Goal: Transaction & Acquisition: Purchase product/service

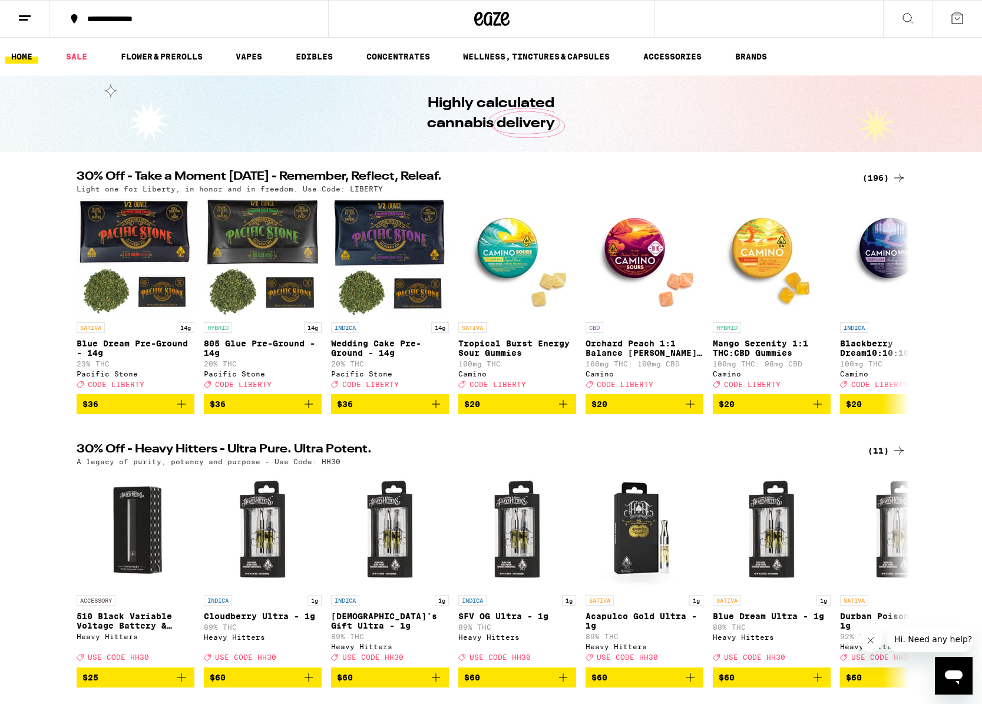
click at [882, 176] on div "(196)" at bounding box center [884, 178] width 44 height 14
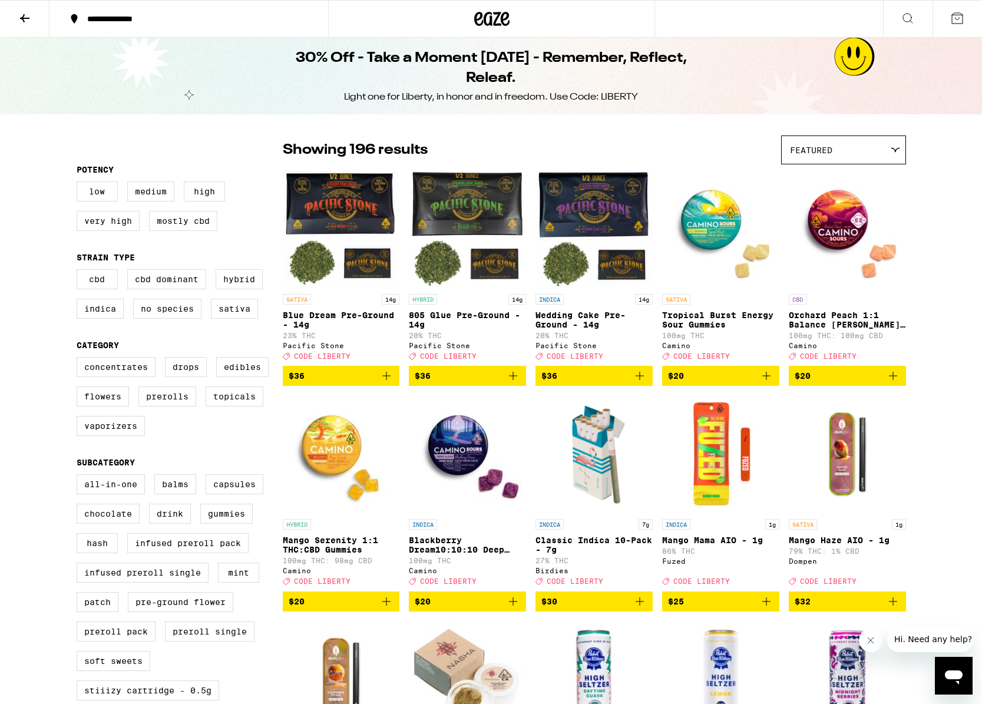
click at [615, 98] on div "Light one for Liberty, in honor and in freedom. Use Code: LIBERTY" at bounding box center [491, 97] width 294 height 13
copy div "LIBERTY"
click at [768, 383] on icon "Add to bag" at bounding box center [766, 376] width 14 height 14
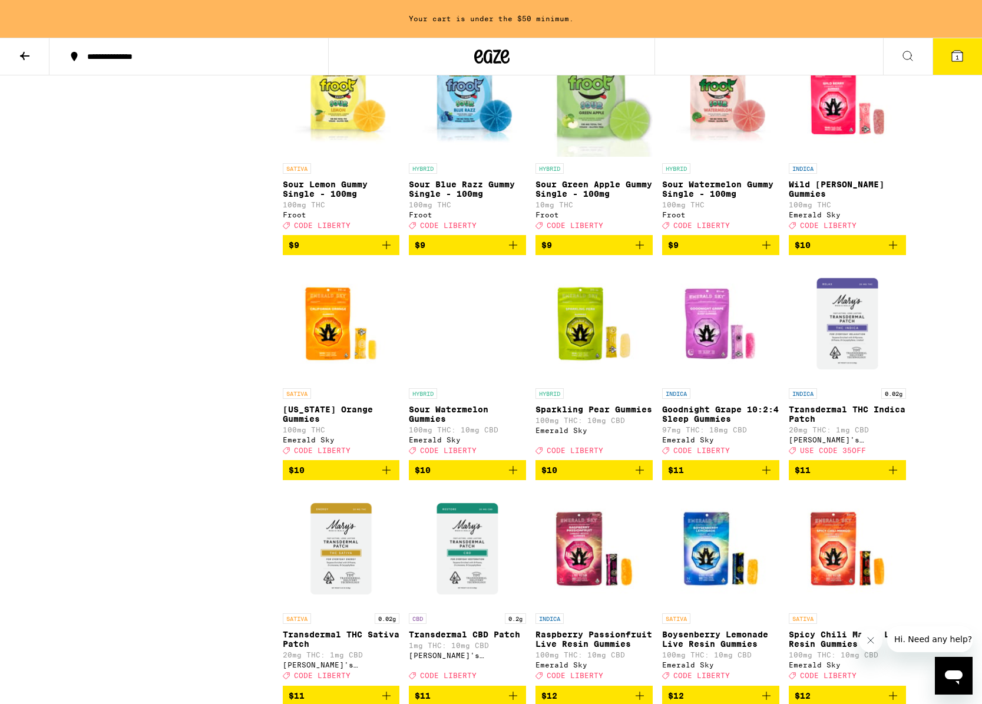
scroll to position [1745, 0]
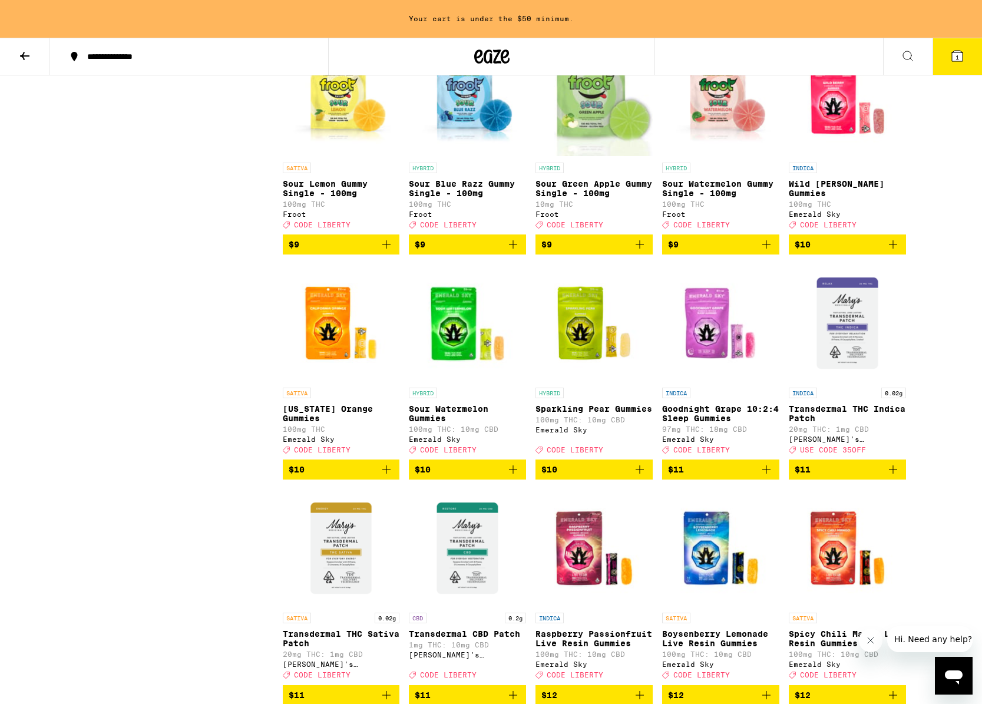
click at [845, 251] on span "$10" at bounding box center [846, 244] width 105 height 14
click at [366, 476] on span "$10" at bounding box center [341, 469] width 105 height 14
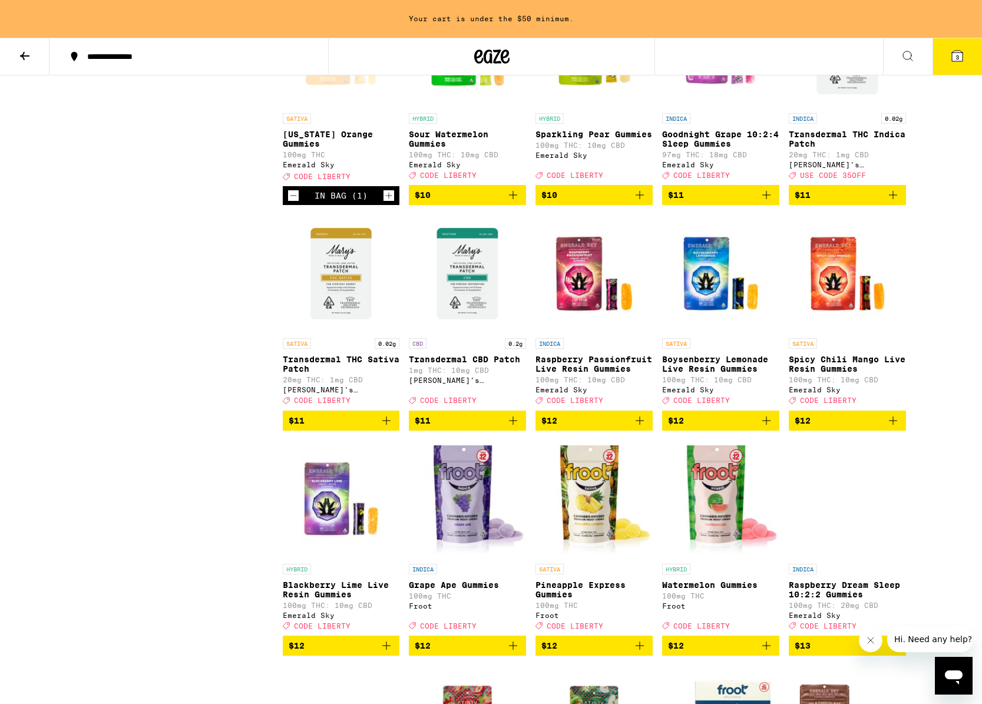
scroll to position [2019, 0]
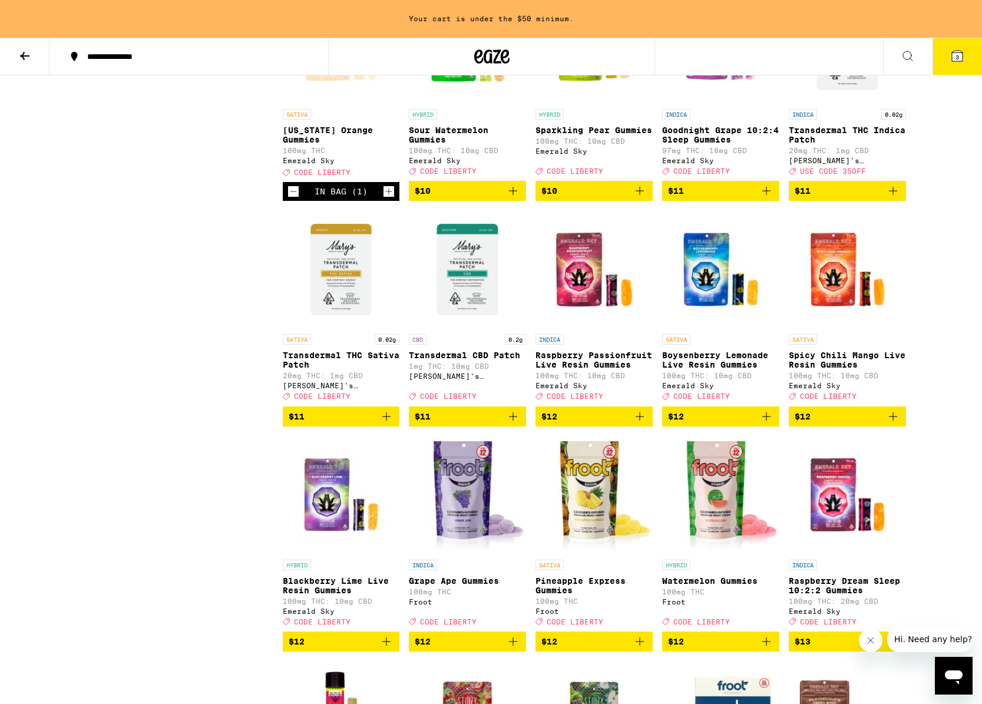
click at [363, 423] on span "$11" at bounding box center [341, 416] width 105 height 14
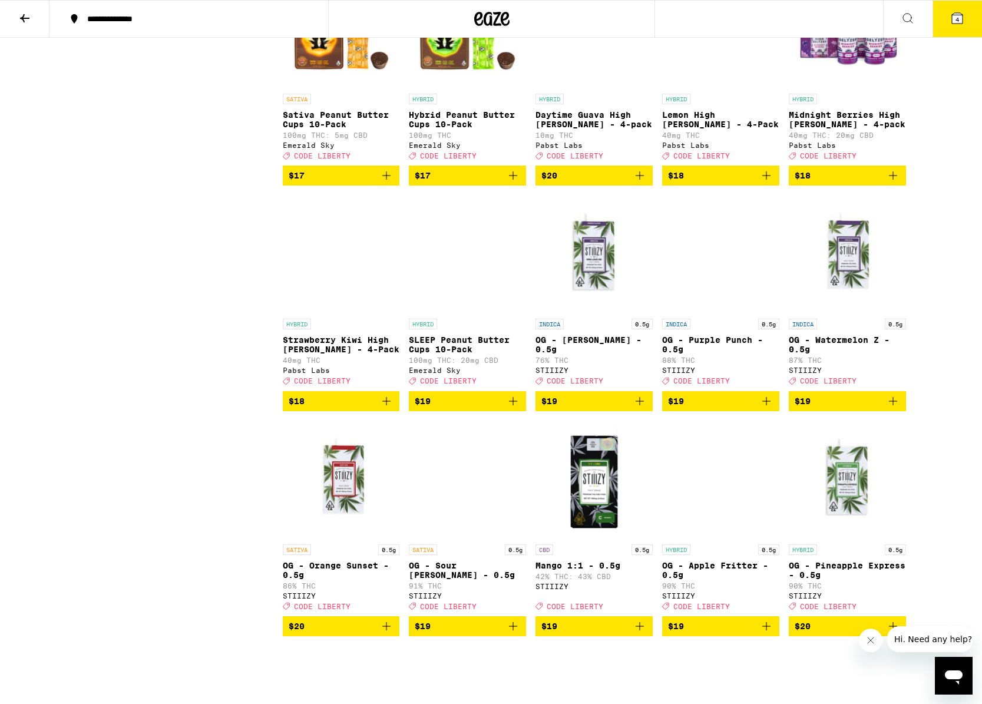
scroll to position [2866, 0]
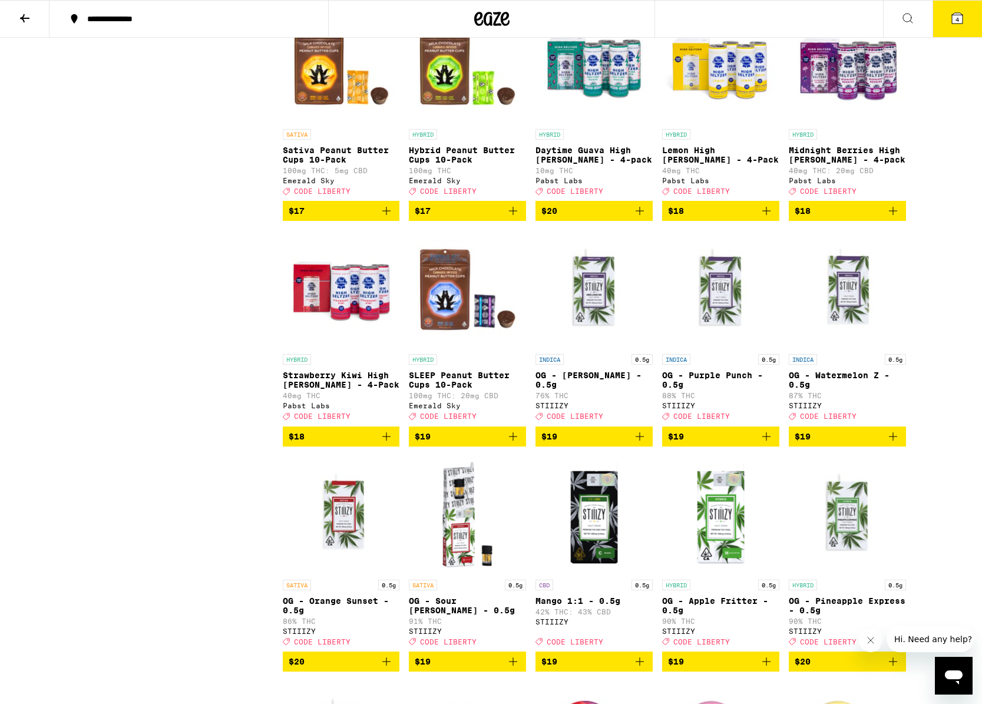
click at [379, 218] on span "$17" at bounding box center [341, 211] width 105 height 14
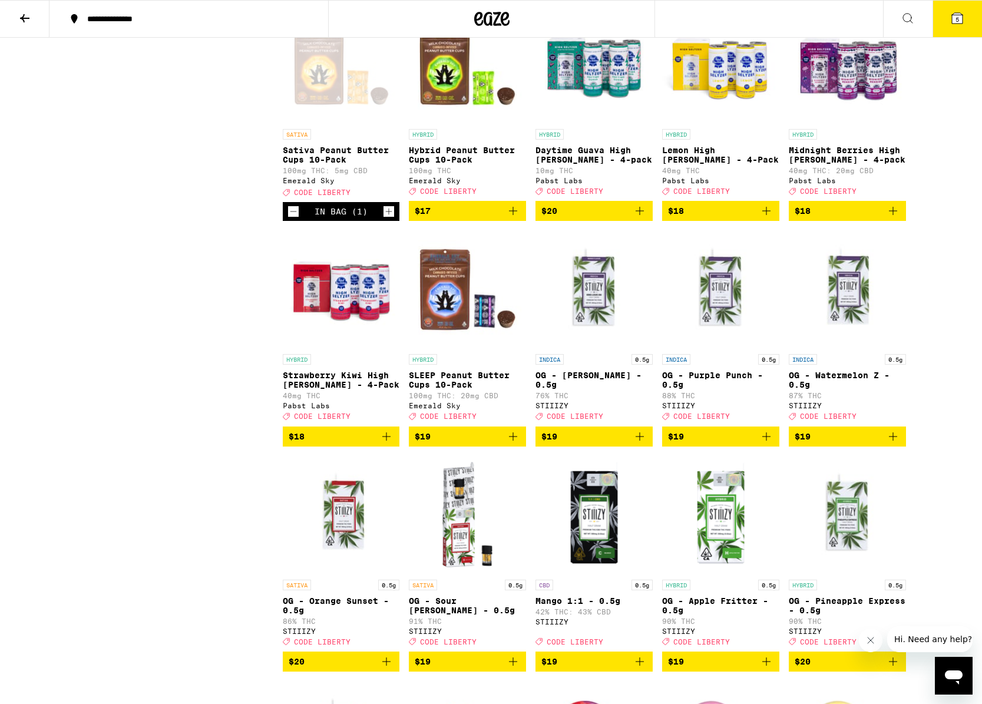
click at [506, 218] on icon "Add to bag" at bounding box center [513, 211] width 14 height 14
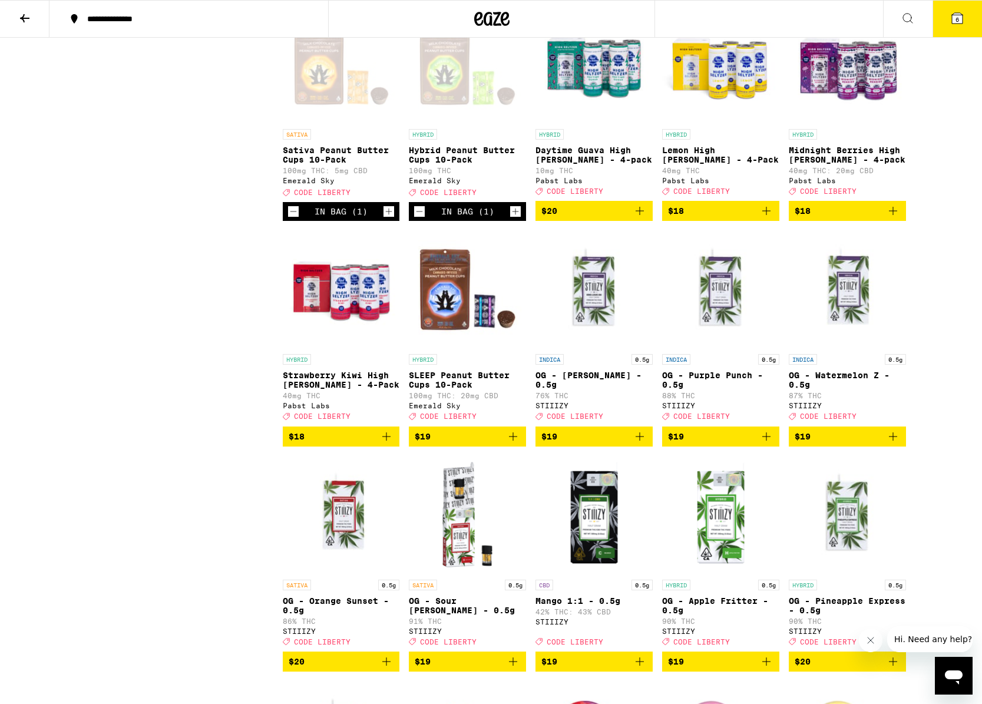
click at [391, 215] on icon "Increment" at bounding box center [389, 211] width 6 height 6
click at [514, 218] on icon "Increment" at bounding box center [515, 211] width 11 height 14
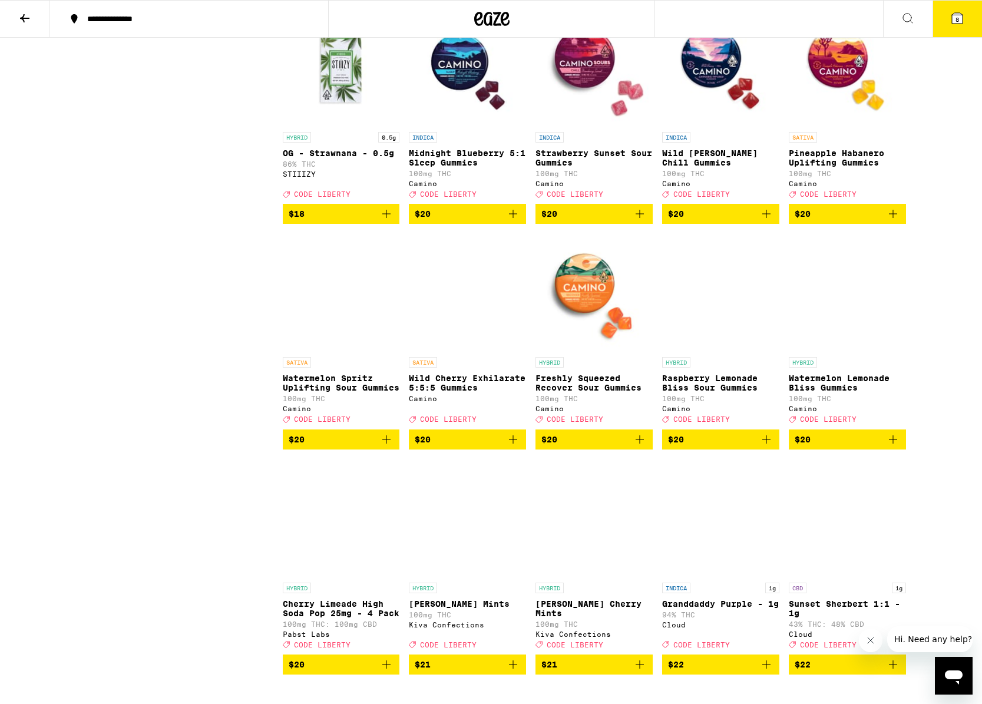
scroll to position [3575, 0]
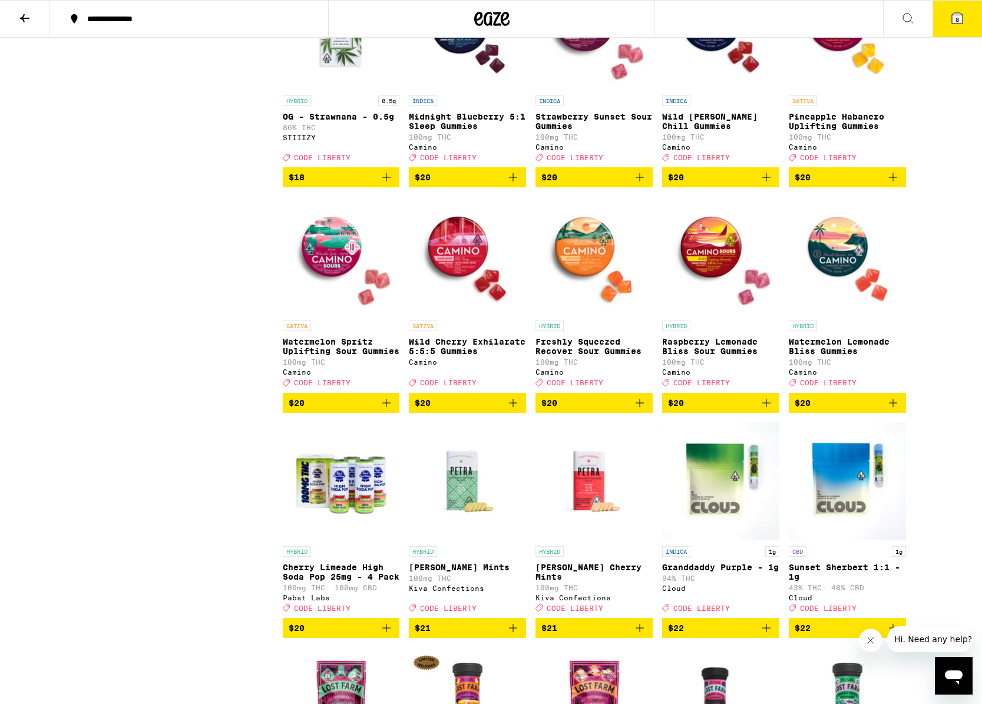
click at [383, 410] on icon "Add to bag" at bounding box center [386, 403] width 14 height 14
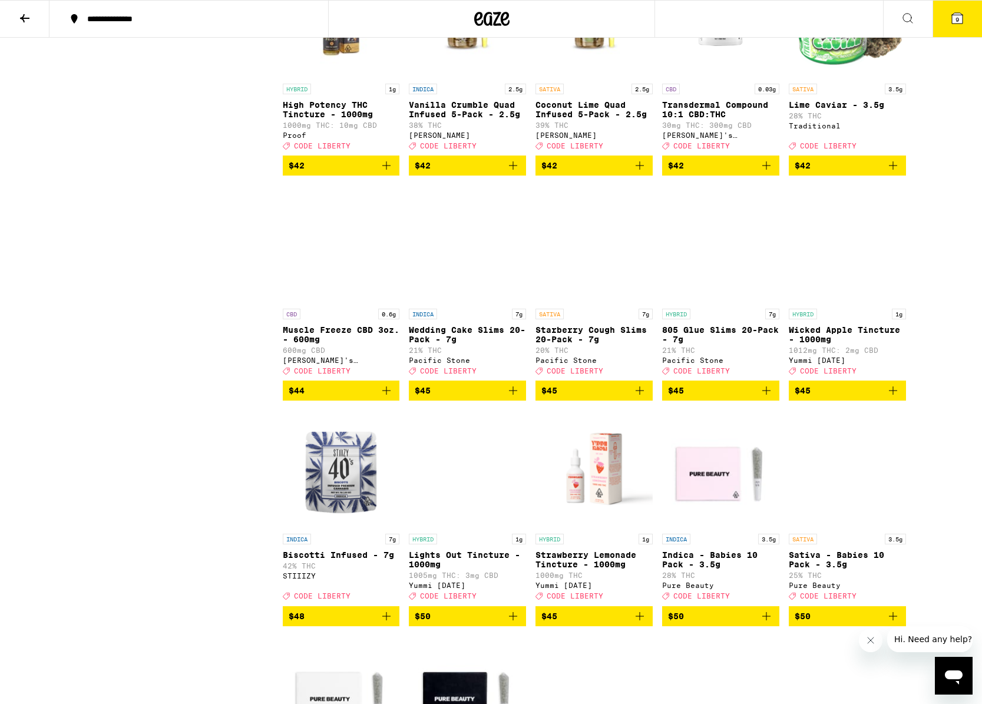
scroll to position [7867, 0]
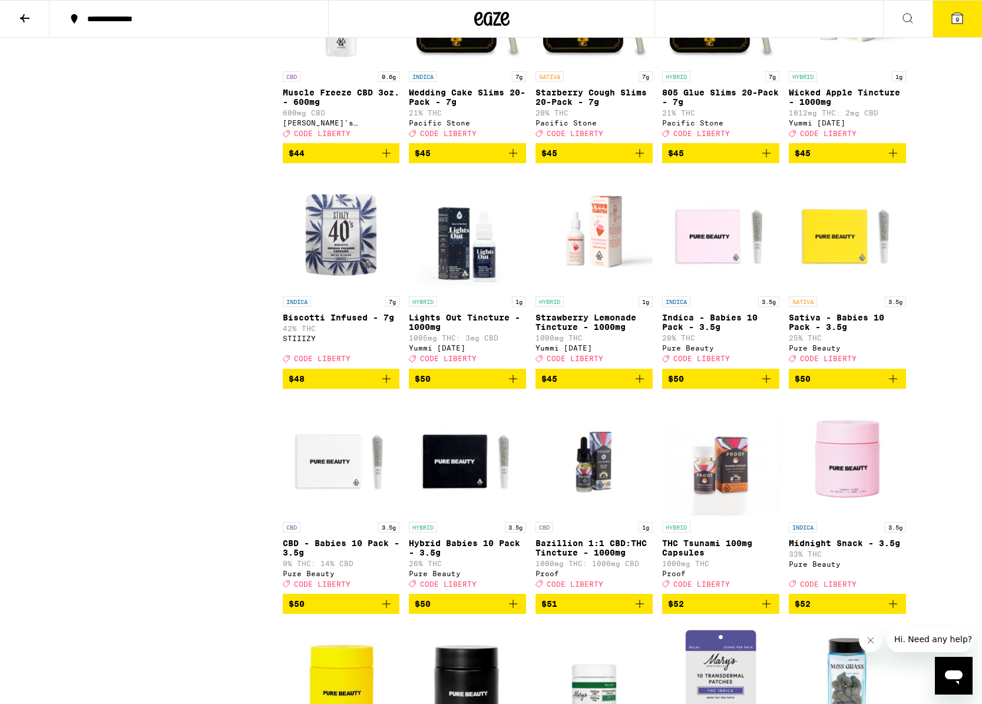
click at [961, 16] on icon at bounding box center [957, 18] width 11 height 11
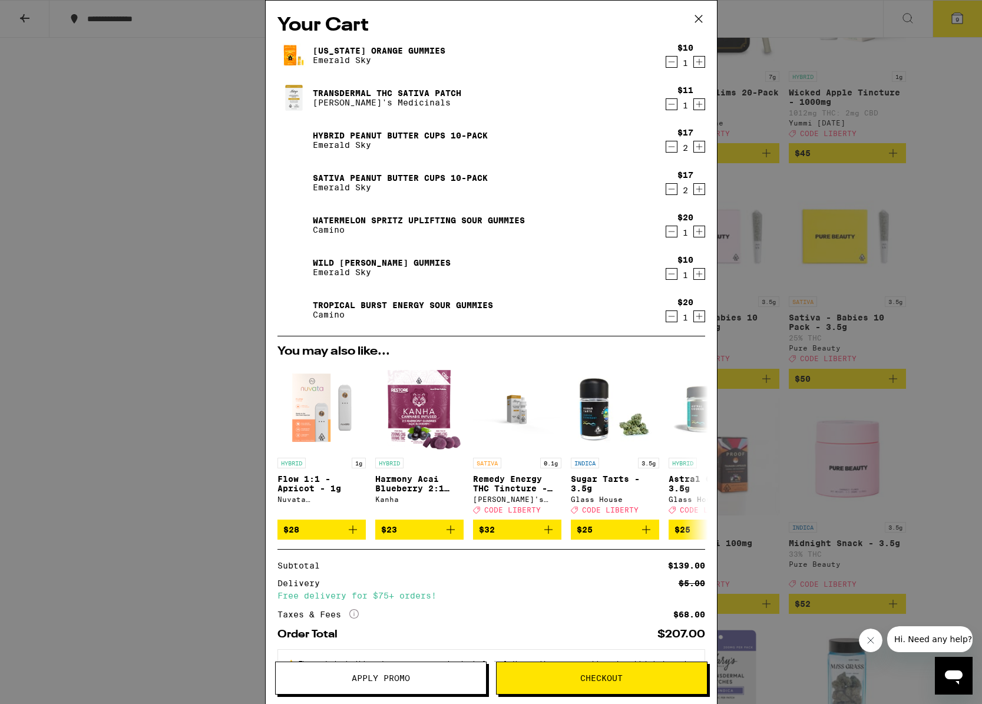
click at [670, 315] on icon "Decrement" at bounding box center [671, 316] width 11 height 14
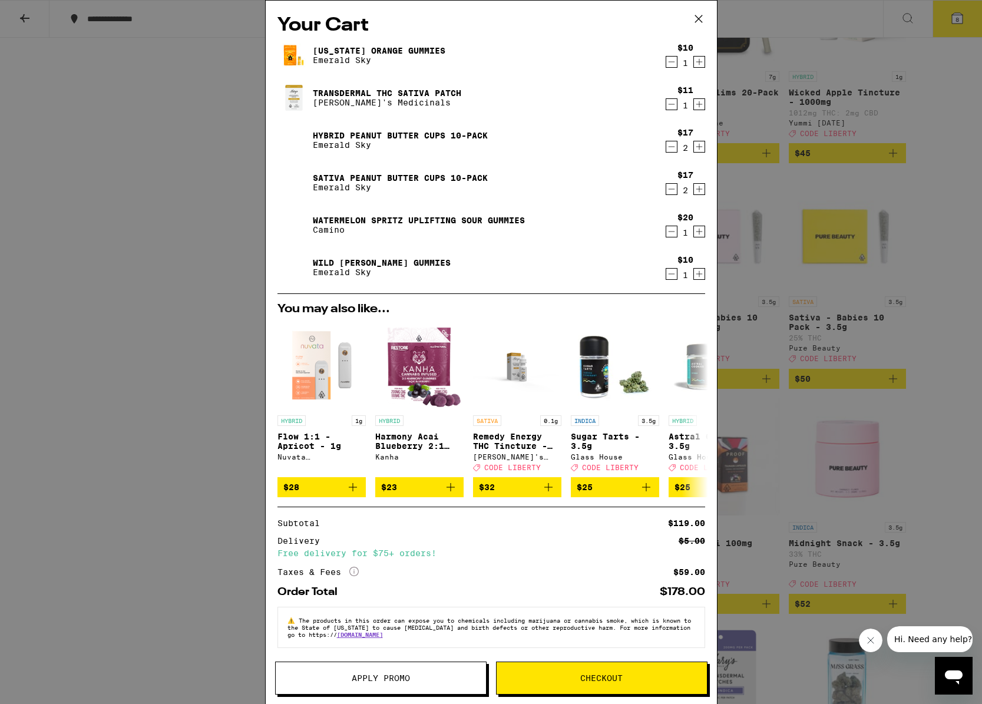
click at [671, 64] on icon "Decrement" at bounding box center [671, 62] width 11 height 14
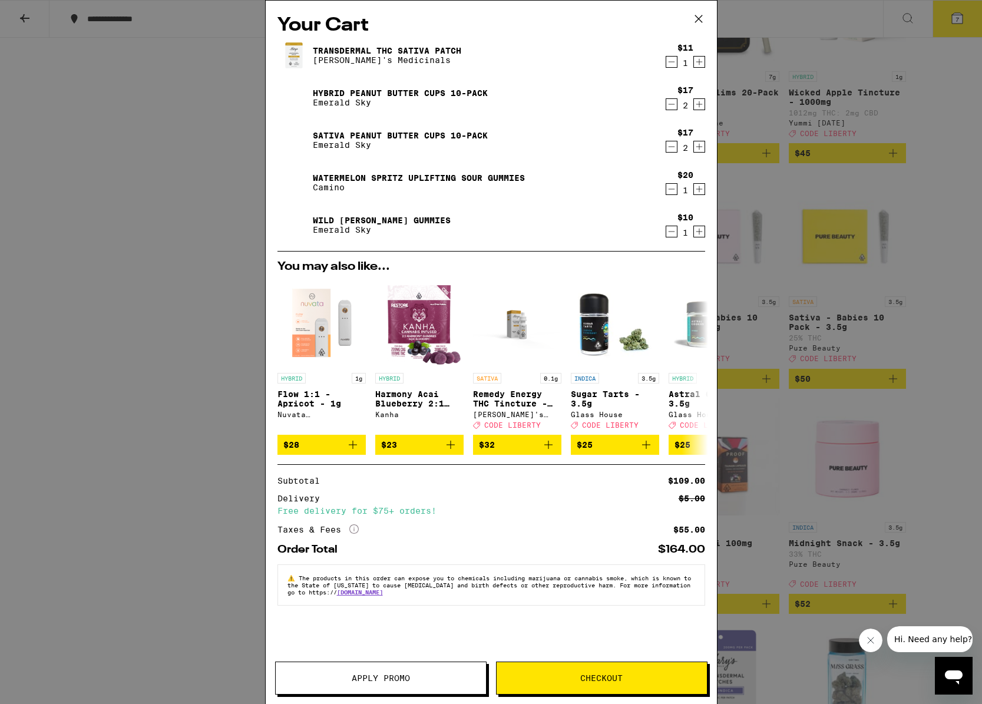
click at [669, 231] on icon "Decrement" at bounding box center [671, 231] width 11 height 14
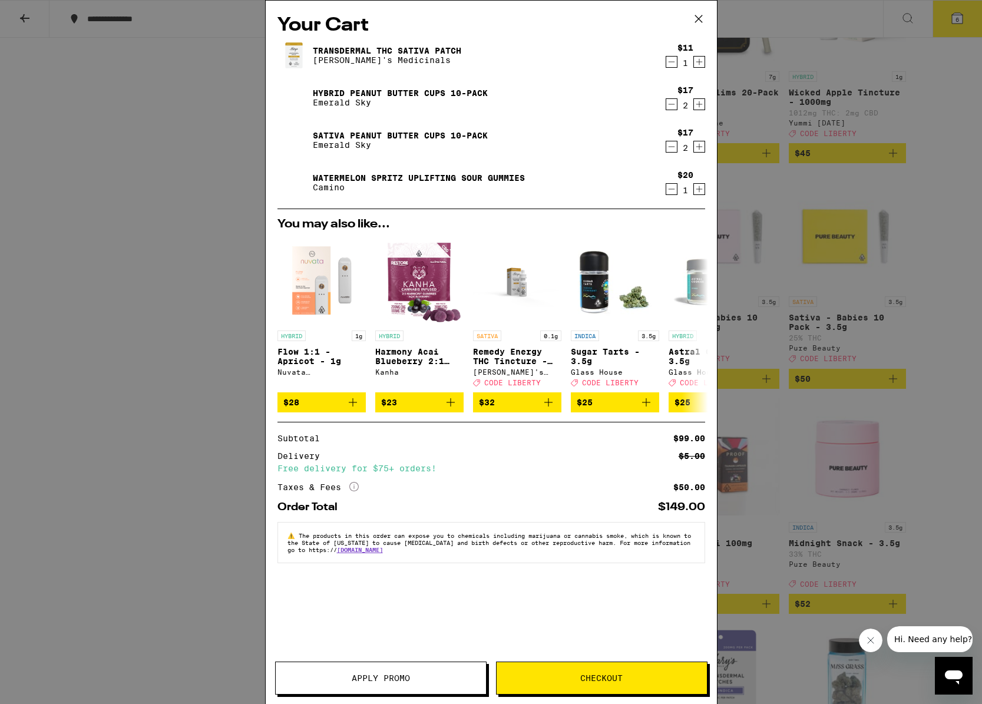
click at [702, 191] on icon "Increment" at bounding box center [699, 189] width 11 height 14
click at [671, 61] on icon "Decrement" at bounding box center [671, 62] width 11 height 14
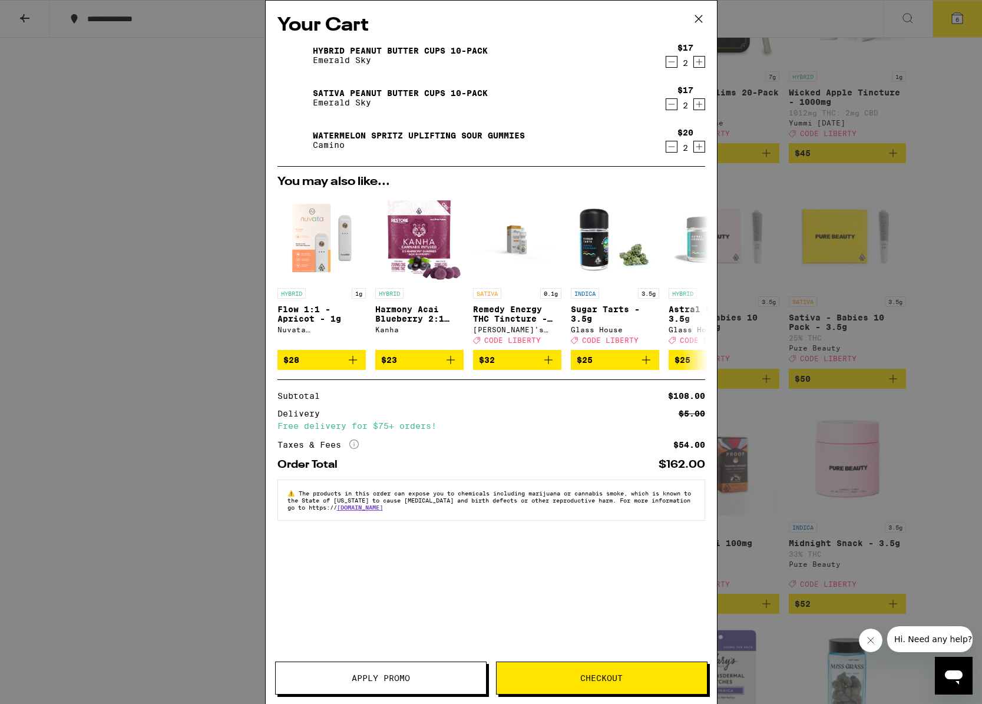
click at [400, 678] on span "Apply Promo" at bounding box center [381, 678] width 58 height 8
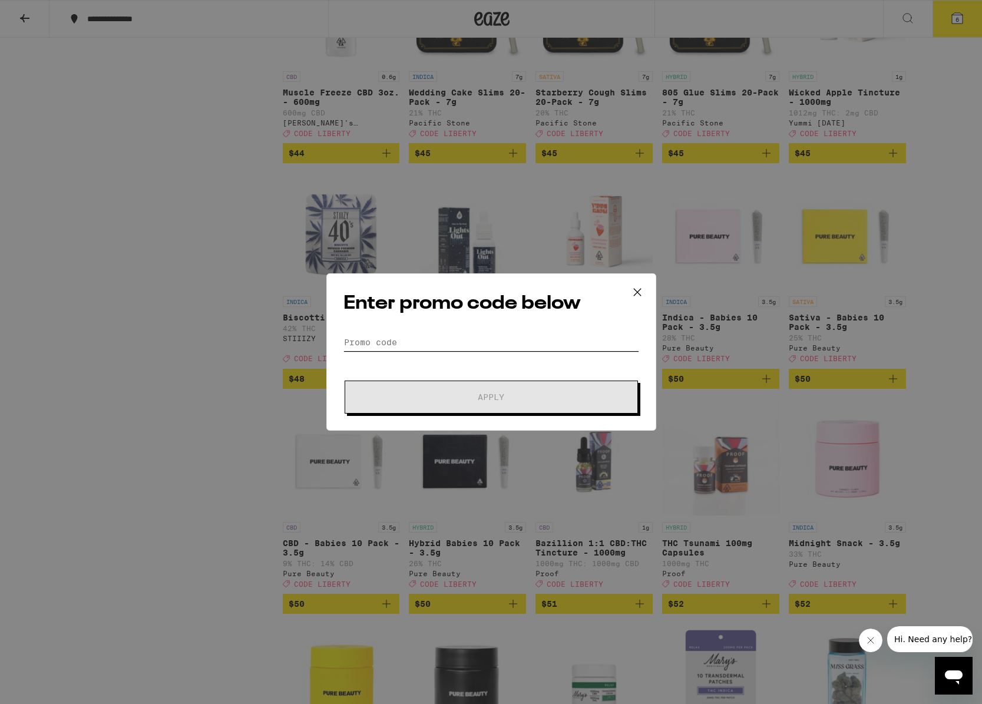
click at [466, 340] on input "Promo Code" at bounding box center [491, 342] width 296 height 18
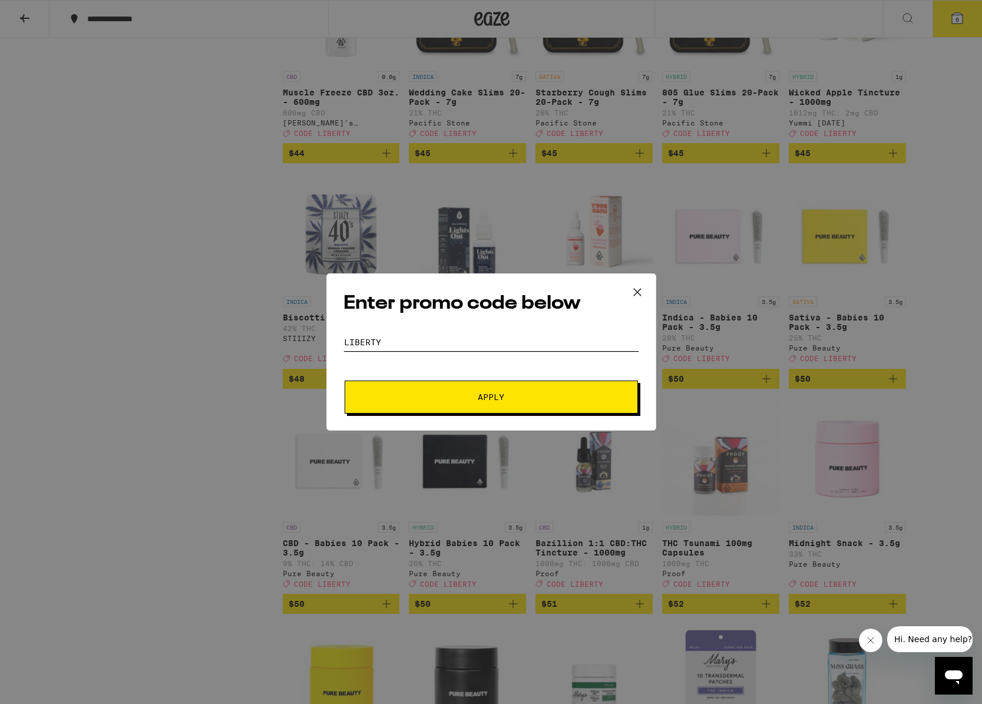
type input "LIBERTY"
click at [504, 405] on button "Apply" at bounding box center [491, 396] width 293 height 33
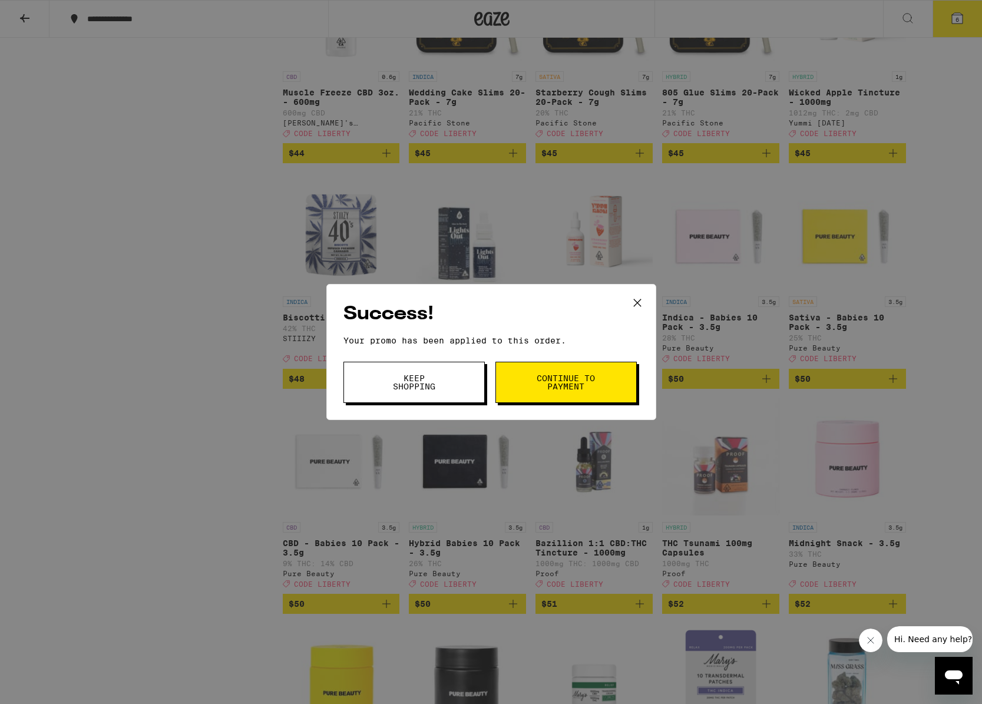
click at [561, 382] on span "Continue to payment" at bounding box center [566, 382] width 60 height 16
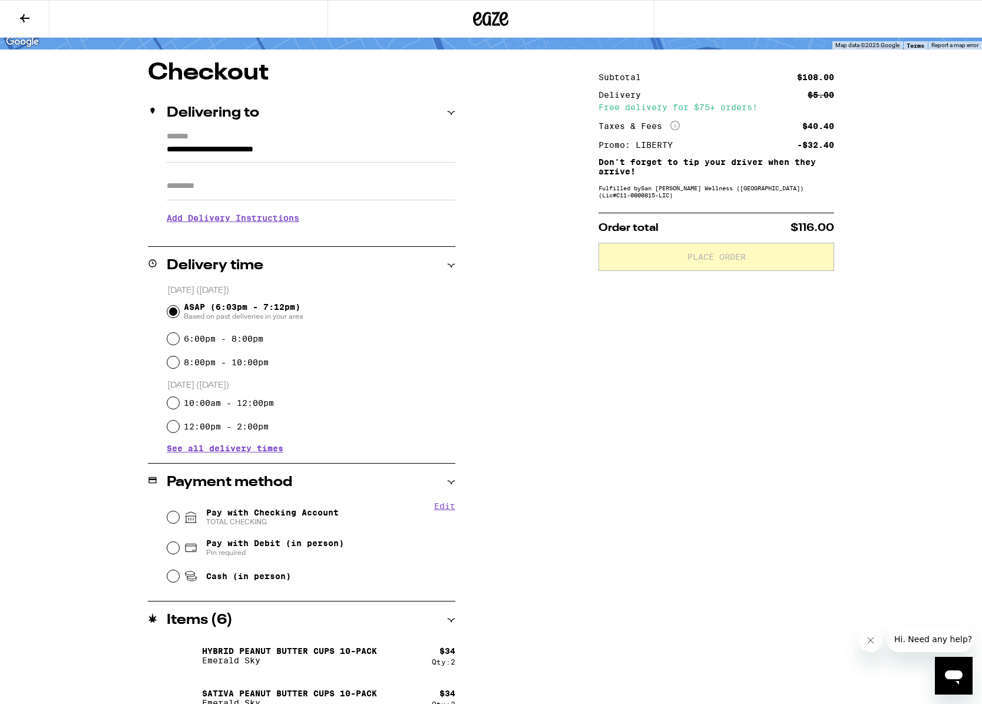
scroll to position [88, 0]
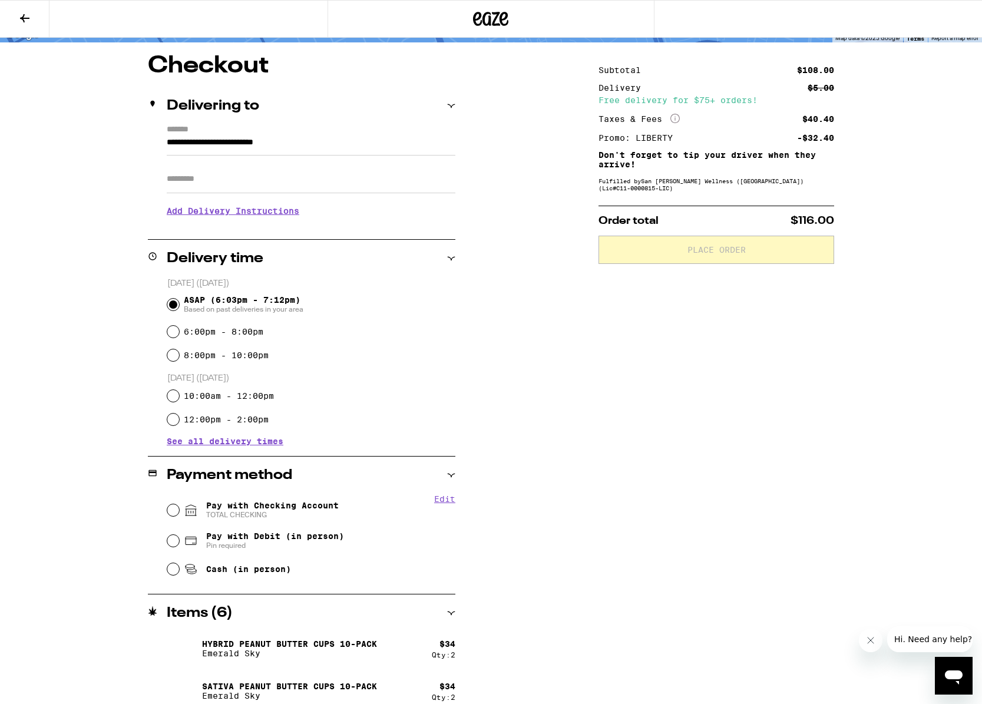
click at [170, 508] on input "Pay with Checking Account TOTAL CHECKING" at bounding box center [173, 510] width 12 height 12
radio input "true"
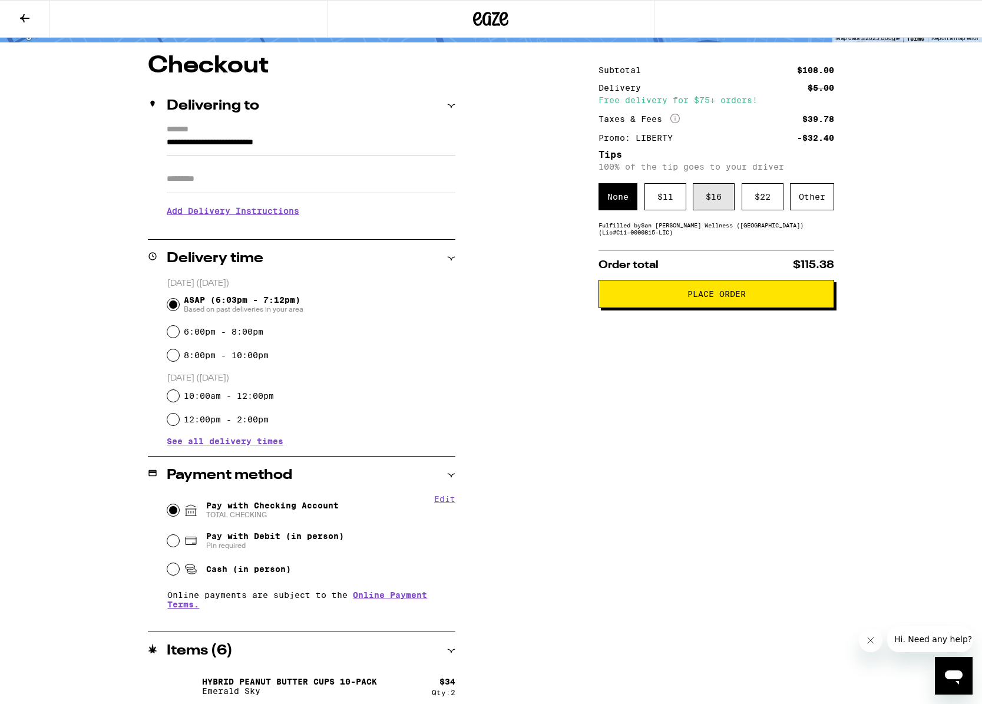
click at [702, 203] on div "$ 16" at bounding box center [714, 196] width 42 height 27
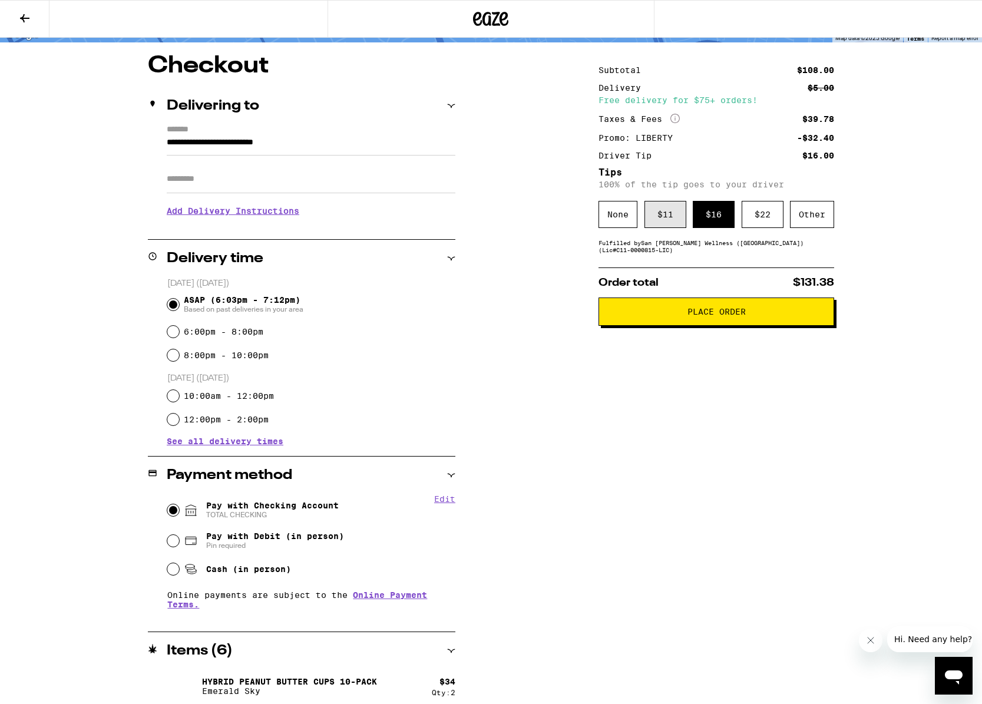
click at [668, 210] on div "$ 11" at bounding box center [665, 214] width 42 height 27
click at [713, 219] on div "$ 16" at bounding box center [714, 214] width 42 height 27
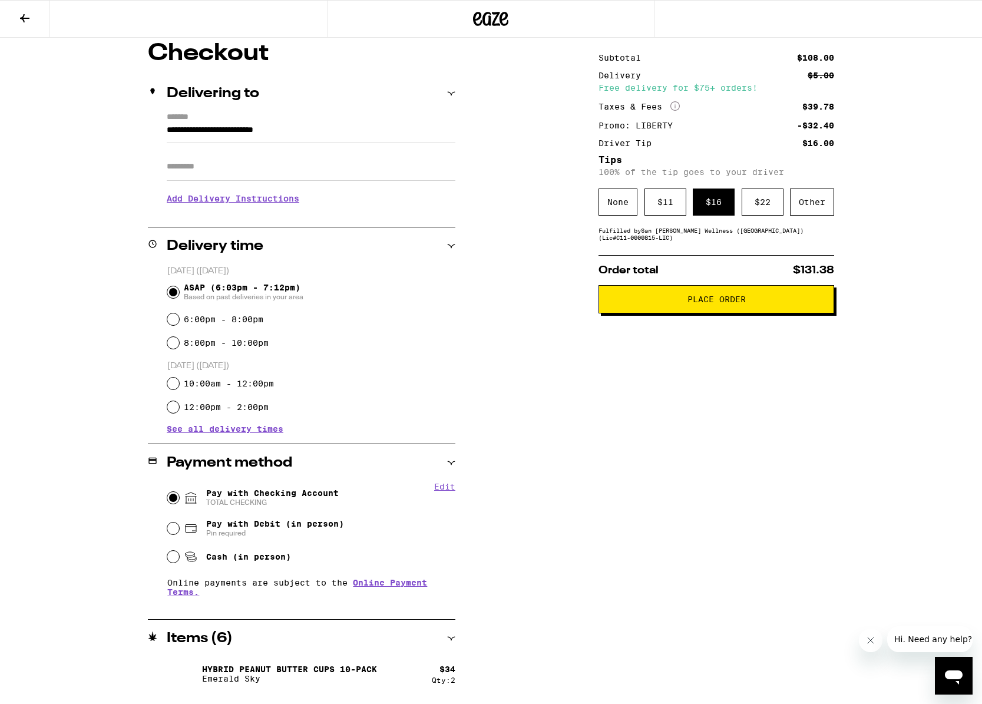
scroll to position [100, 0]
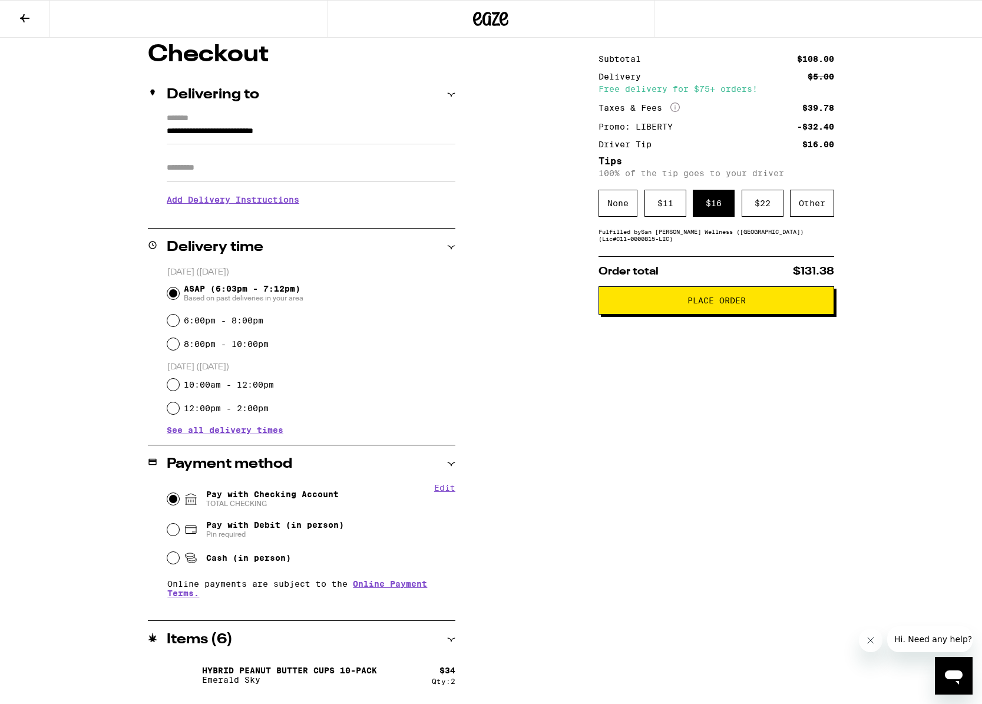
click at [733, 304] on span "Place Order" at bounding box center [716, 300] width 58 height 8
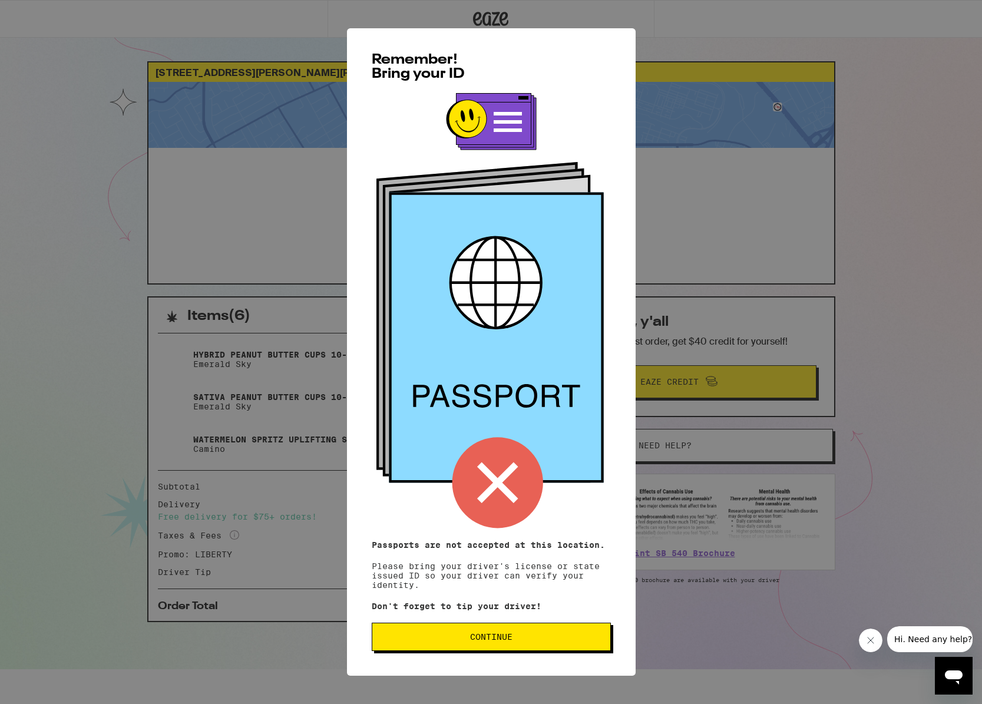
click at [511, 588] on div "Remember! Bring your ID Passports are not accepted at this location. Please bri…" at bounding box center [491, 351] width 289 height 647
click at [528, 641] on span "Continue" at bounding box center [491, 636] width 219 height 8
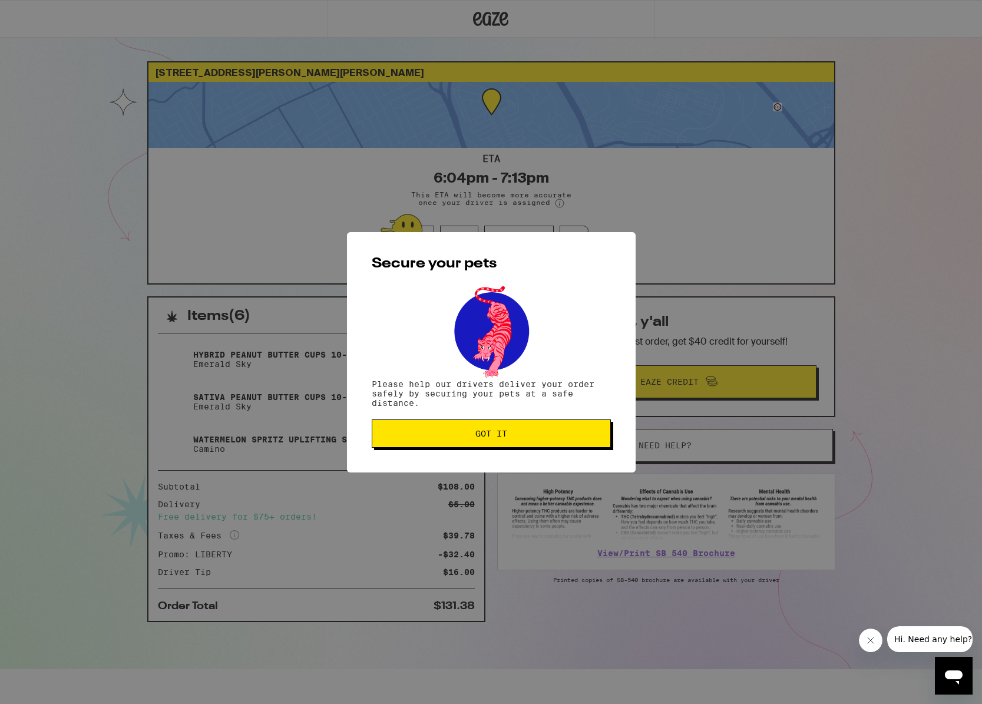
click at [551, 438] on span "Got it" at bounding box center [491, 433] width 219 height 8
